Goal: Navigation & Orientation: Find specific page/section

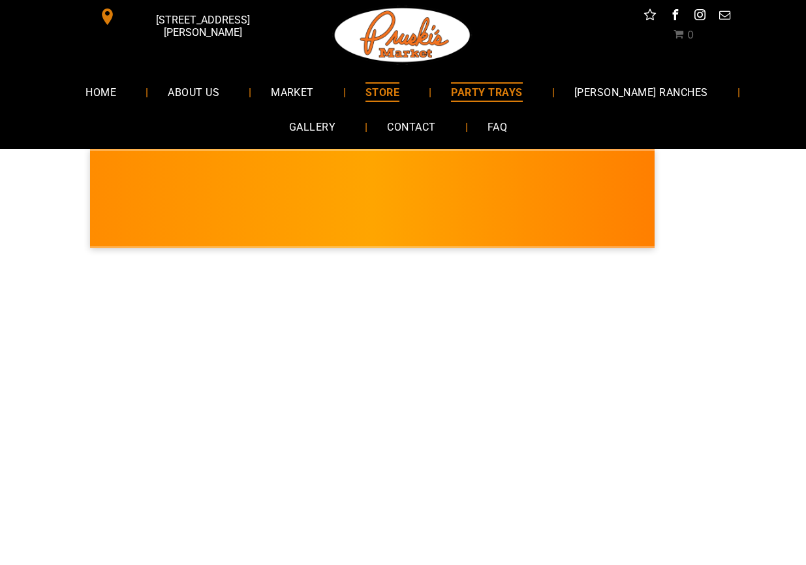
click at [471, 93] on span "PARTY TRAYS" at bounding box center [486, 91] width 71 height 19
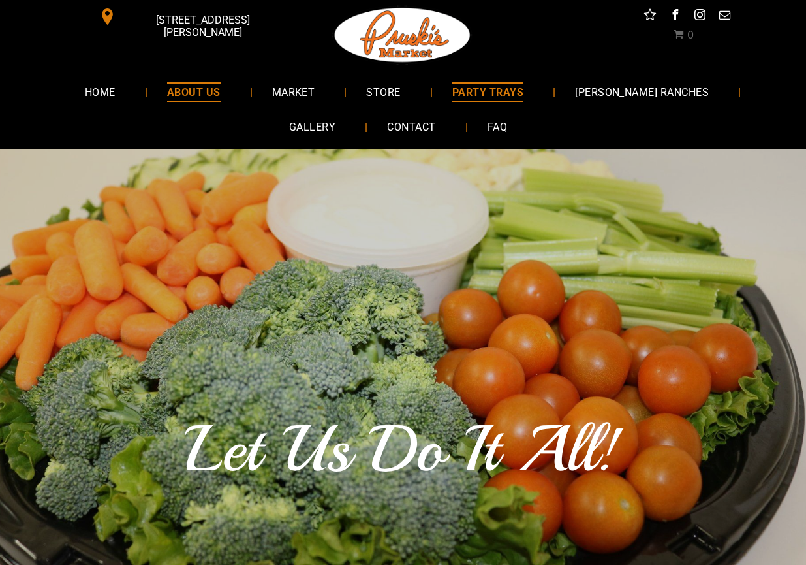
click at [174, 98] on span "ABOUT US" at bounding box center [194, 91] width 54 height 19
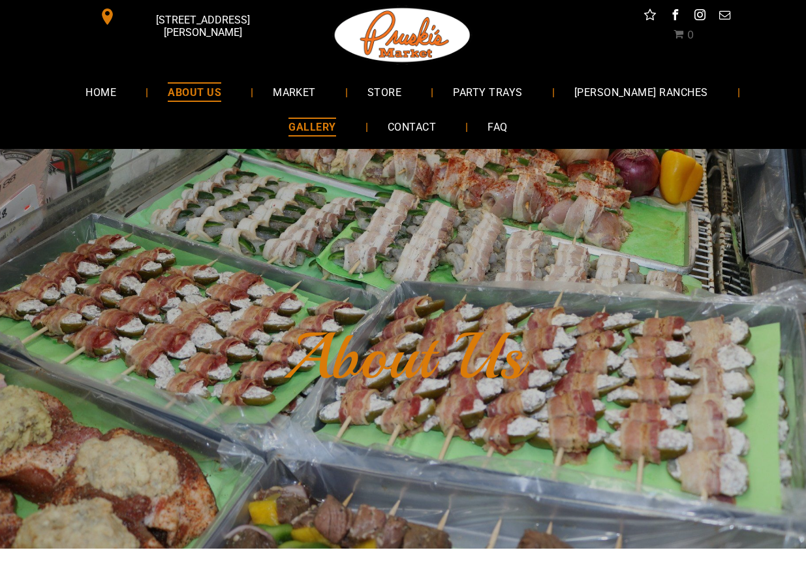
click at [336, 118] on span "GALLERY" at bounding box center [312, 127] width 47 height 19
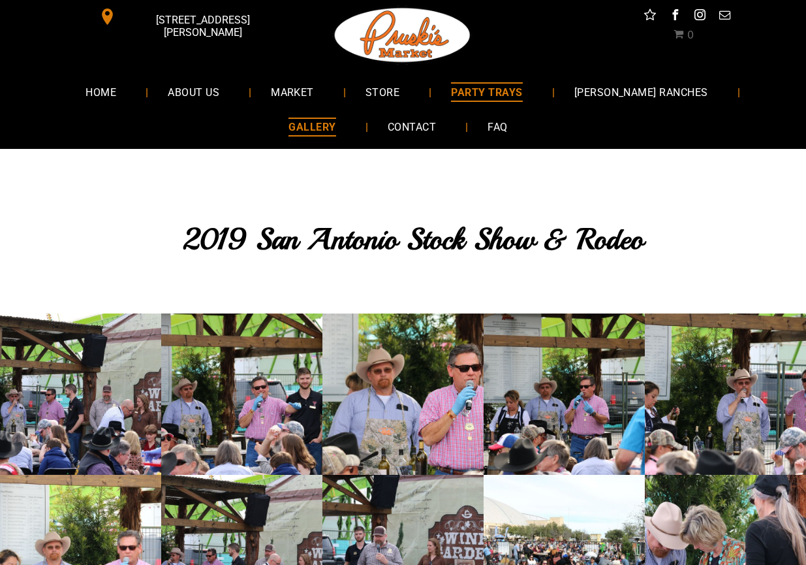
click at [463, 86] on span "PARTY TRAYS" at bounding box center [486, 91] width 71 height 19
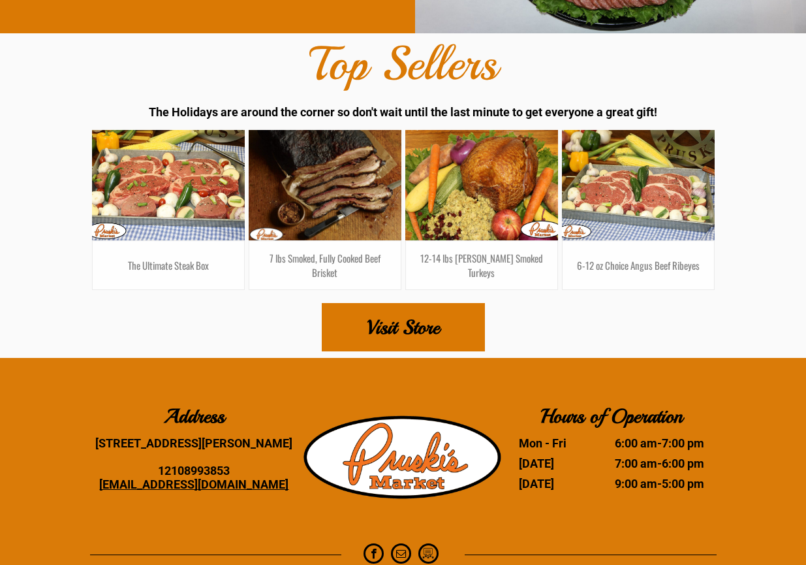
scroll to position [7728, 0]
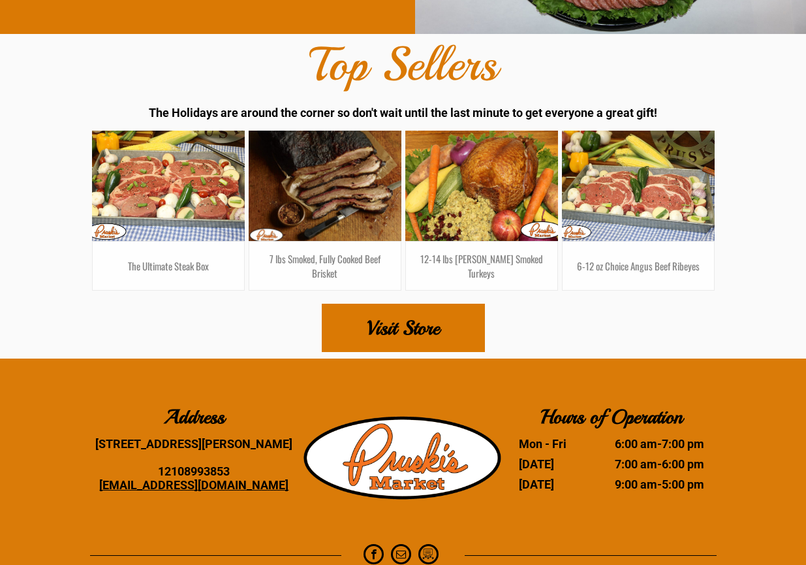
click at [61, 339] on div "Top Sellers The Holidays are around the corner so don't wait until the last min…" at bounding box center [403, 196] width 806 height 324
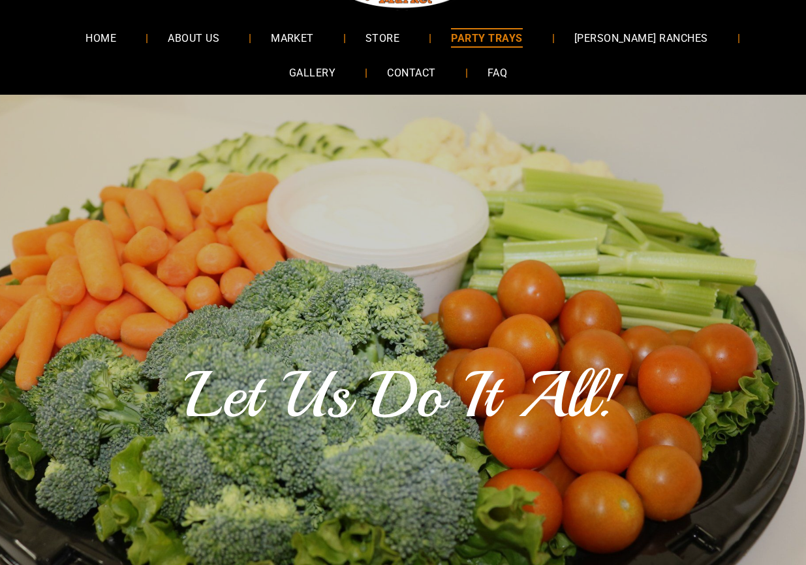
scroll to position [0, 0]
